Goal: Task Accomplishment & Management: Use online tool/utility

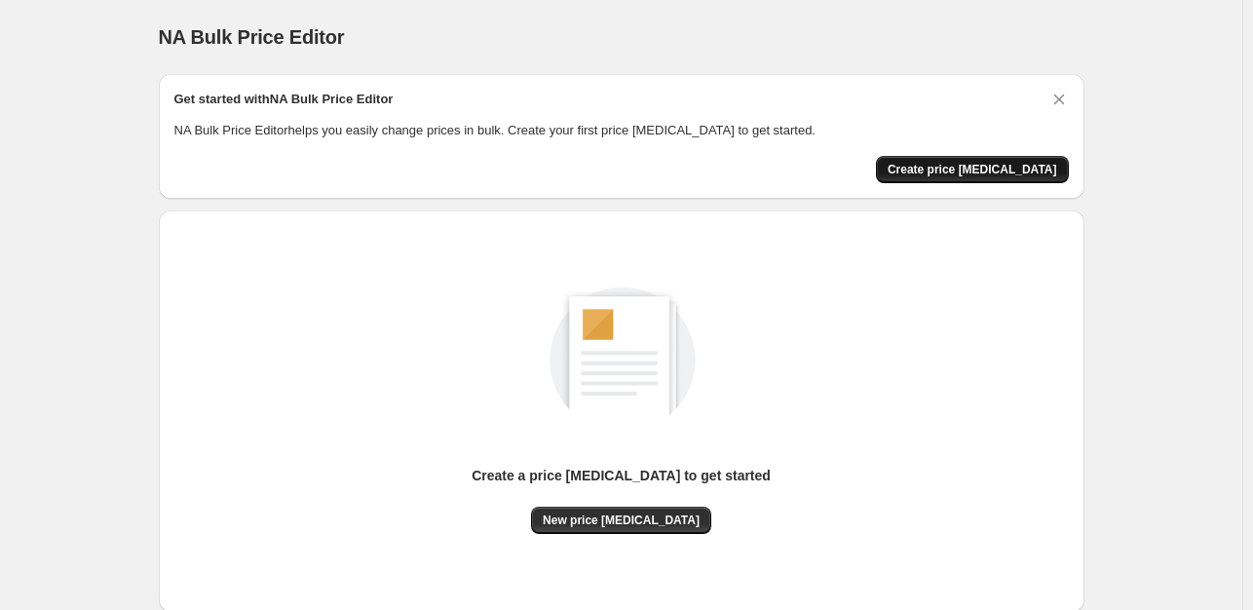
click at [967, 168] on span "Create price [MEDICAL_DATA]" at bounding box center [973, 170] width 170 height 16
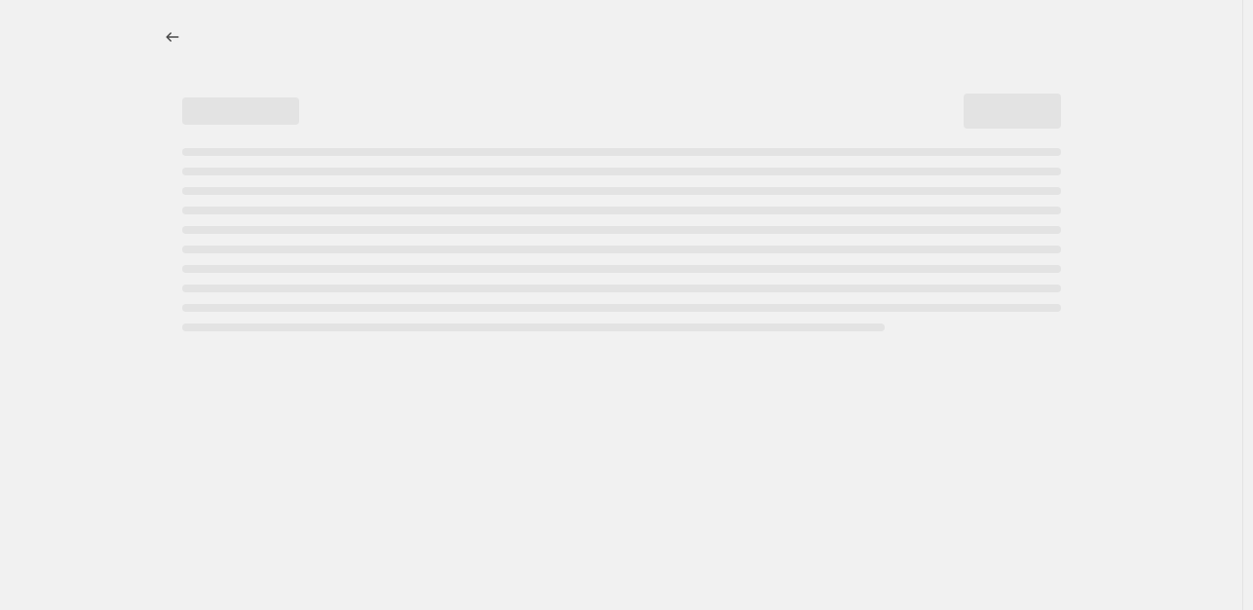
select select "percentage"
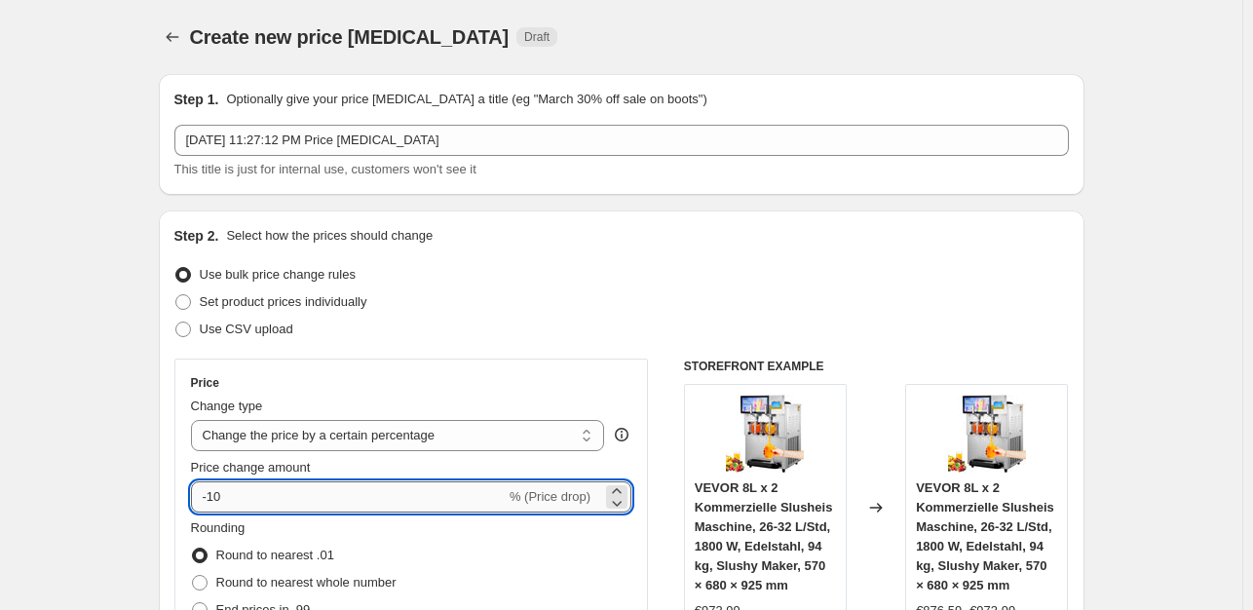
click at [350, 494] on input "-10" at bounding box center [348, 496] width 315 height 31
type input "-1"
type input "-35"
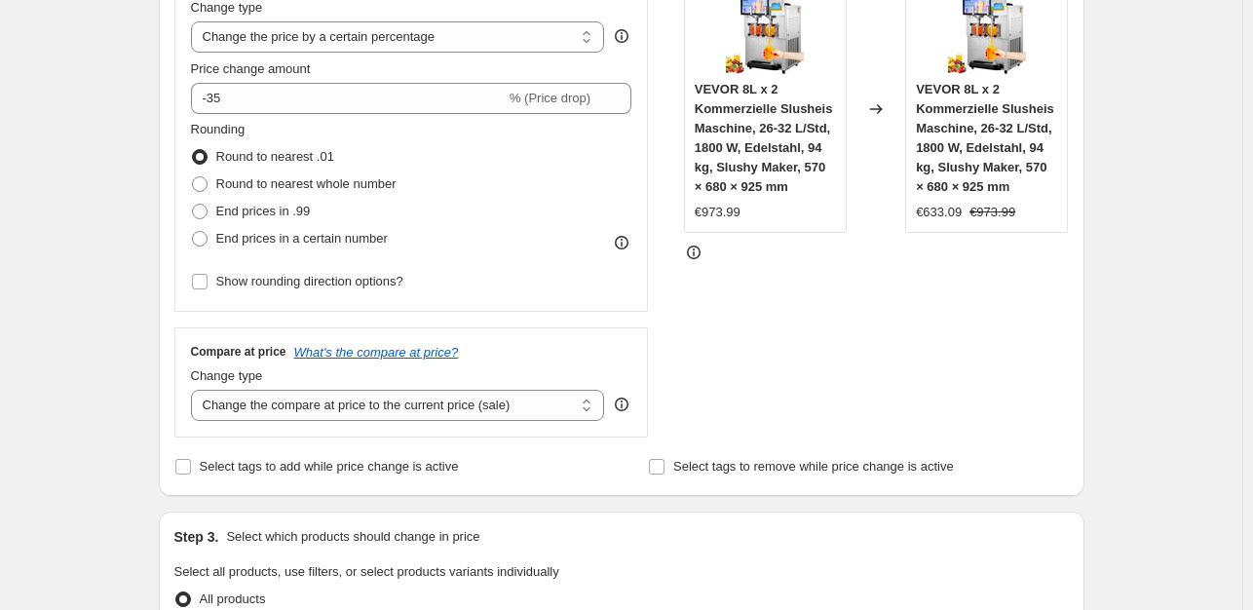
scroll to position [401, 0]
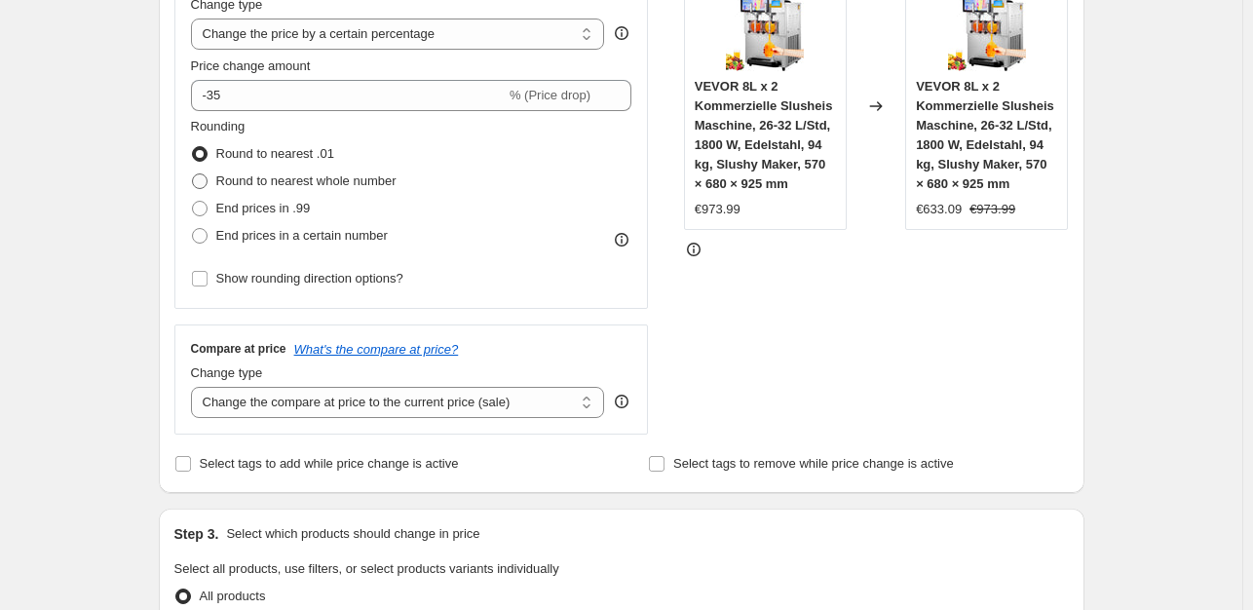
click at [270, 190] on label "Round to nearest whole number" at bounding box center [294, 181] width 206 height 27
click at [193, 174] on input "Round to nearest whole number" at bounding box center [192, 173] width 1 height 1
radio input "true"
click at [251, 208] on span "End prices in .99" at bounding box center [263, 208] width 95 height 15
click at [193, 202] on input "End prices in .99" at bounding box center [192, 201] width 1 height 1
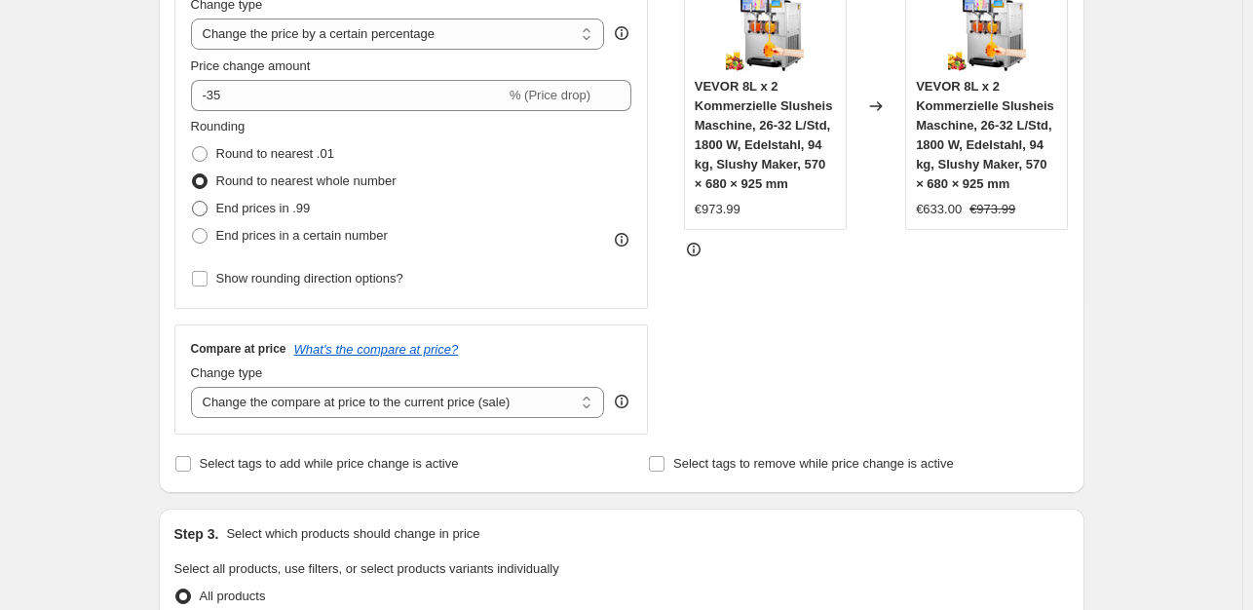
radio input "true"
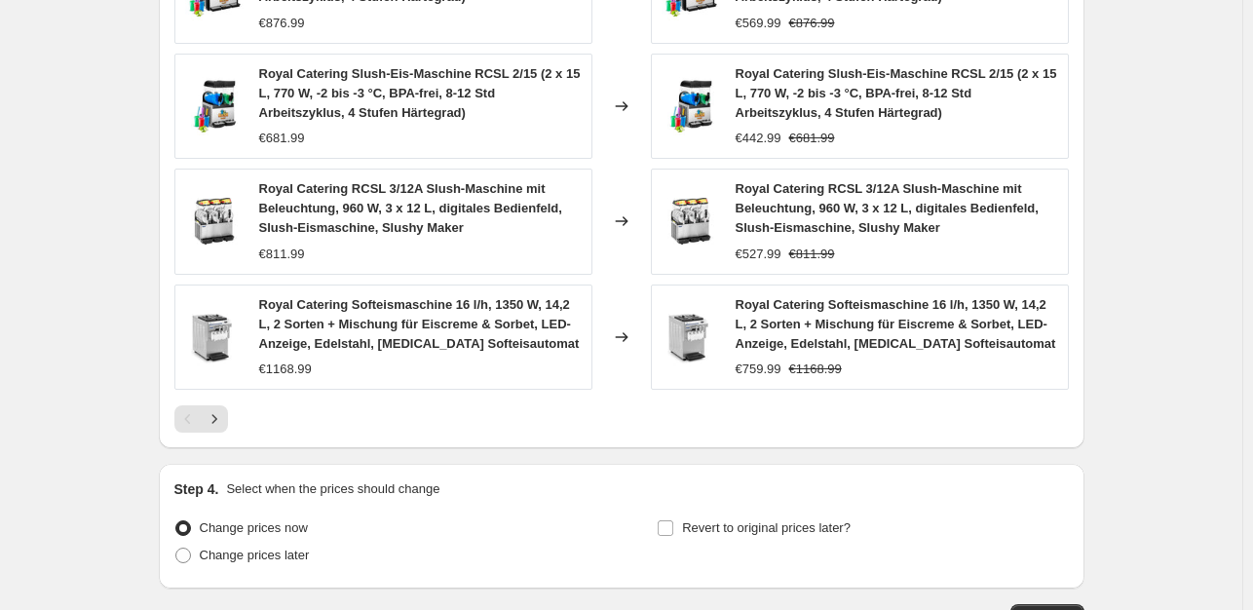
scroll to position [1465, 0]
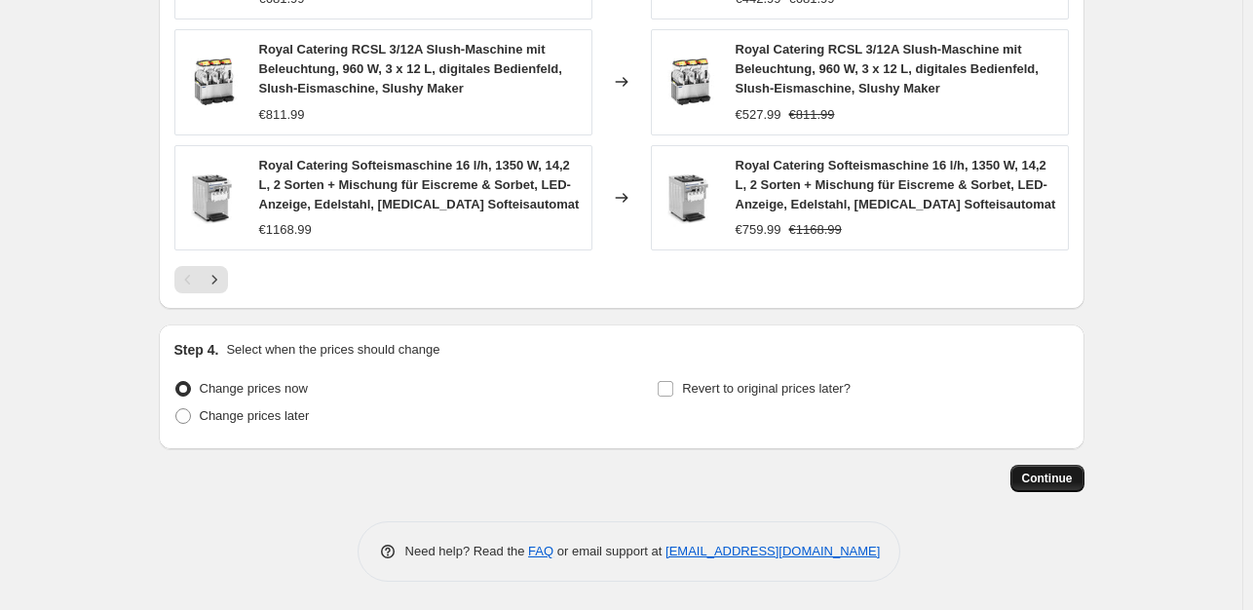
click at [1021, 484] on button "Continue" at bounding box center [1047, 478] width 74 height 27
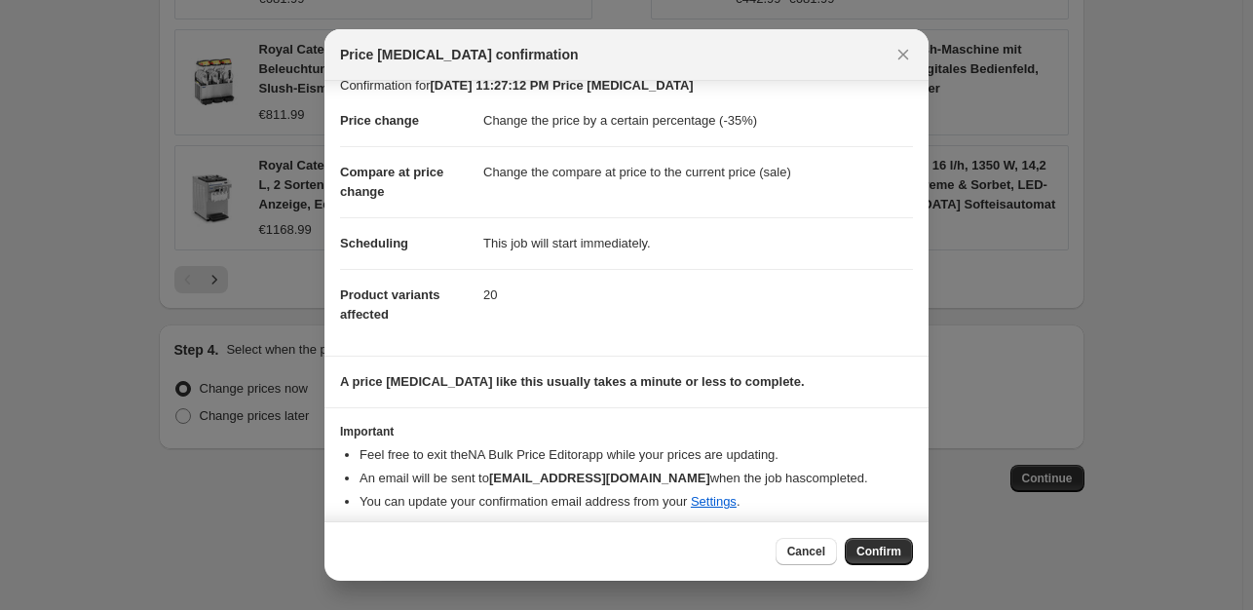
scroll to position [29, 0]
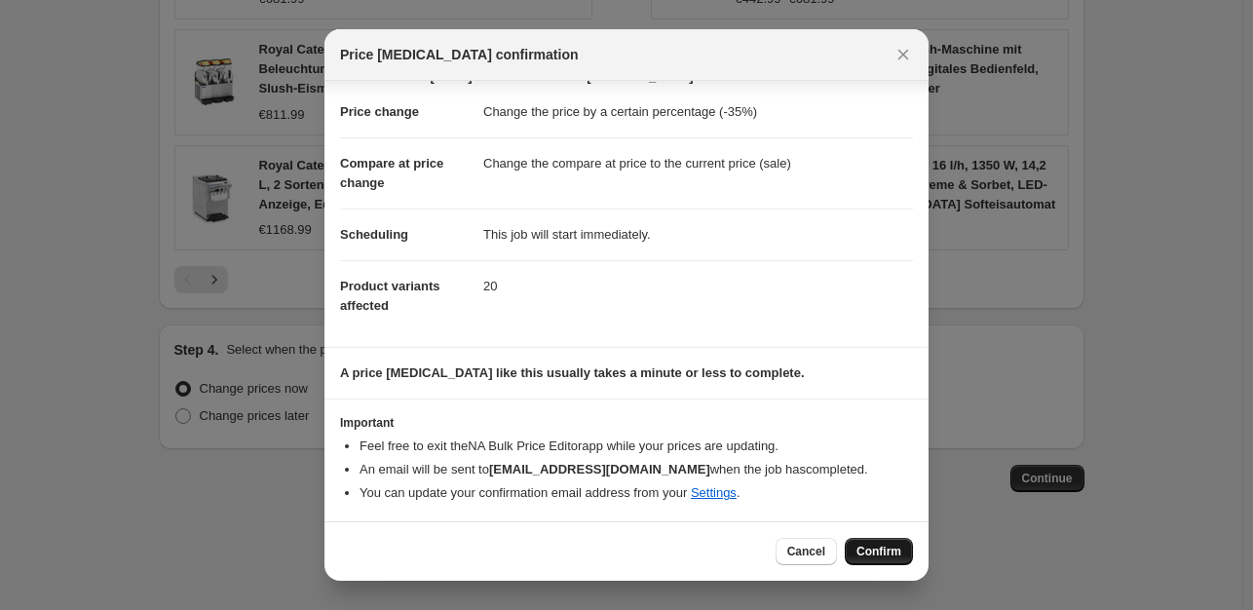
click at [871, 549] on span "Confirm" at bounding box center [878, 552] width 45 height 16
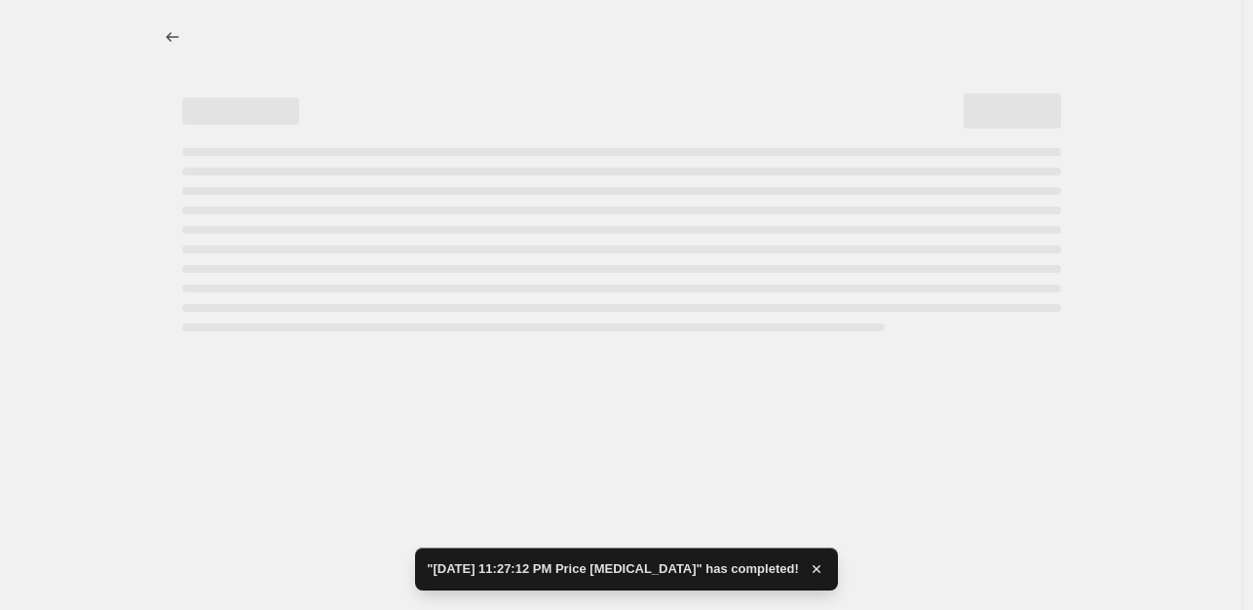
select select "percentage"
